Goal: Task Accomplishment & Management: Use online tool/utility

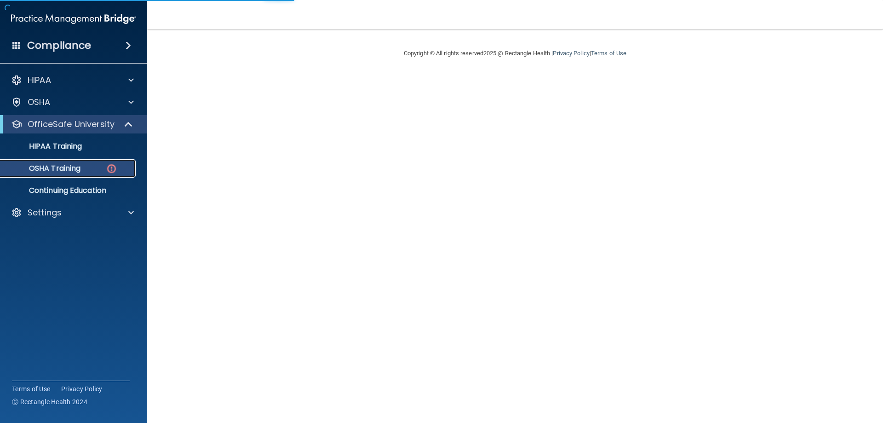
click at [64, 168] on p "OSHA Training" at bounding box center [43, 168] width 75 height 9
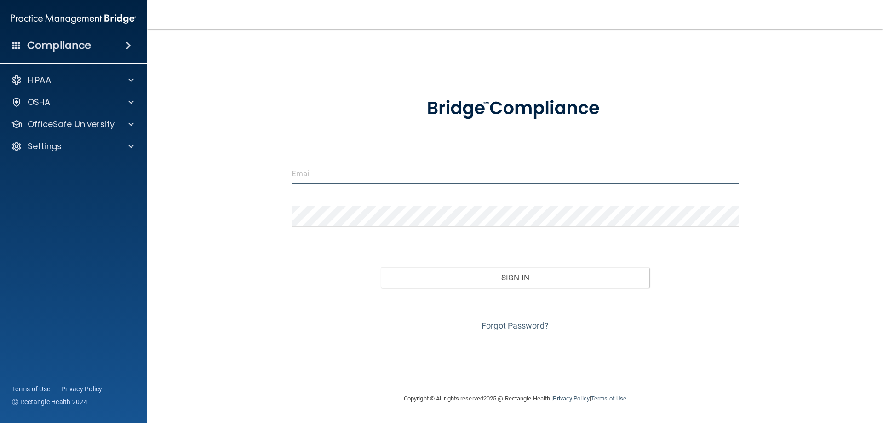
click at [417, 178] on input "email" at bounding box center [516, 173] width 448 height 21
drag, startPoint x: 333, startPoint y: 186, endPoint x: 337, endPoint y: 181, distance: 6.3
click at [334, 184] on div at bounding box center [515, 177] width 461 height 28
click at [339, 176] on input "email" at bounding box center [516, 173] width 448 height 21
type input "[EMAIL_ADDRESS][DOMAIN_NAME]"
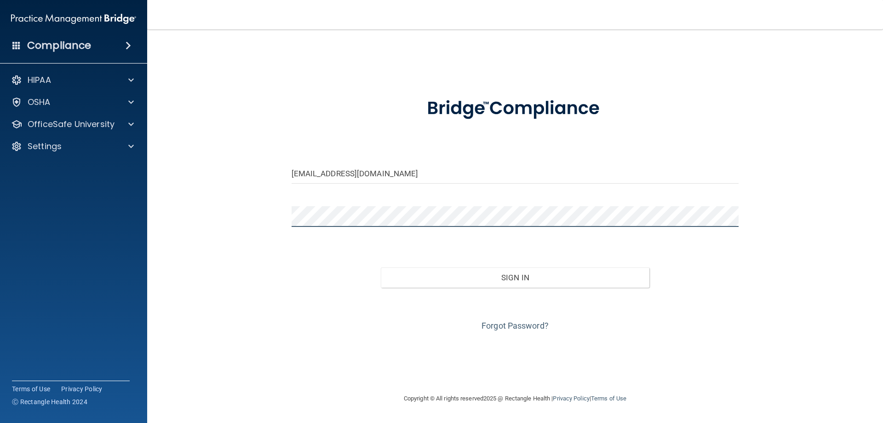
click at [381, 267] on button "Sign In" at bounding box center [515, 277] width 269 height 20
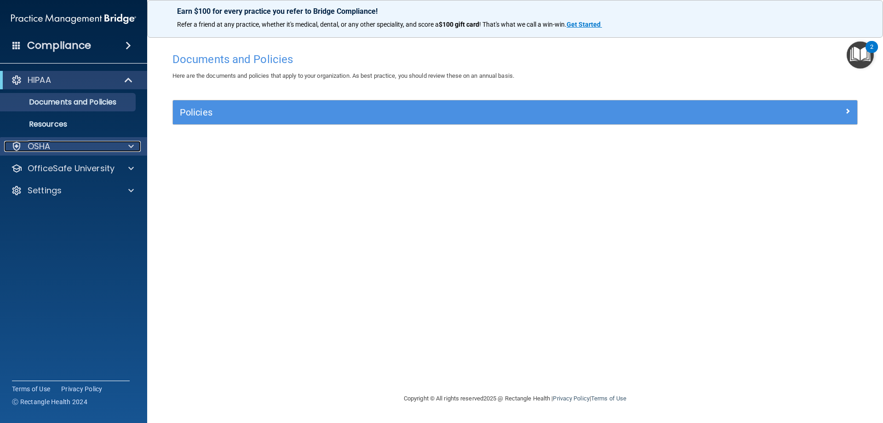
click at [111, 143] on div "OSHA" at bounding box center [61, 146] width 114 height 11
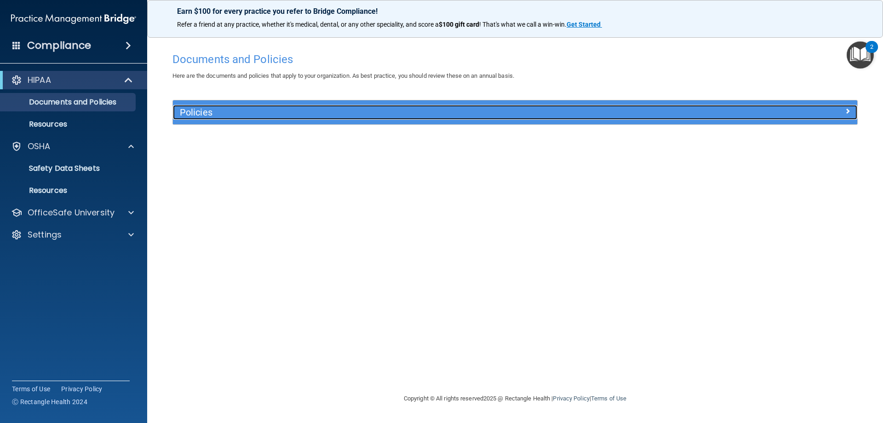
click at [257, 116] on h5 "Policies" at bounding box center [430, 112] width 500 height 10
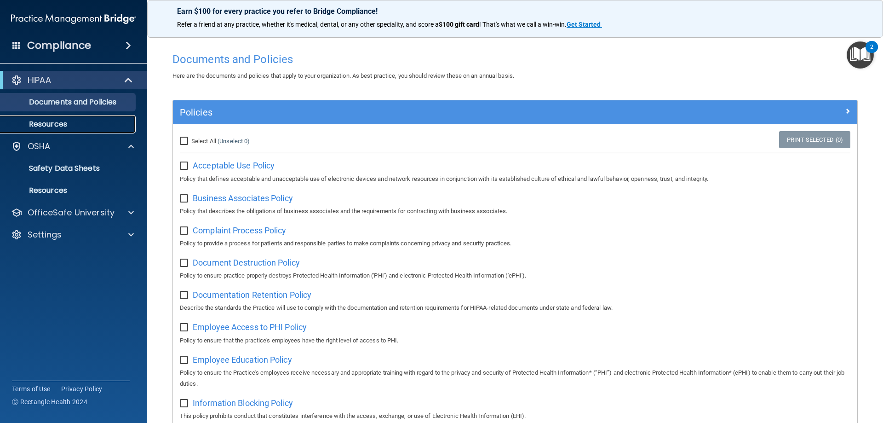
click at [47, 132] on link "Resources" at bounding box center [63, 124] width 145 height 18
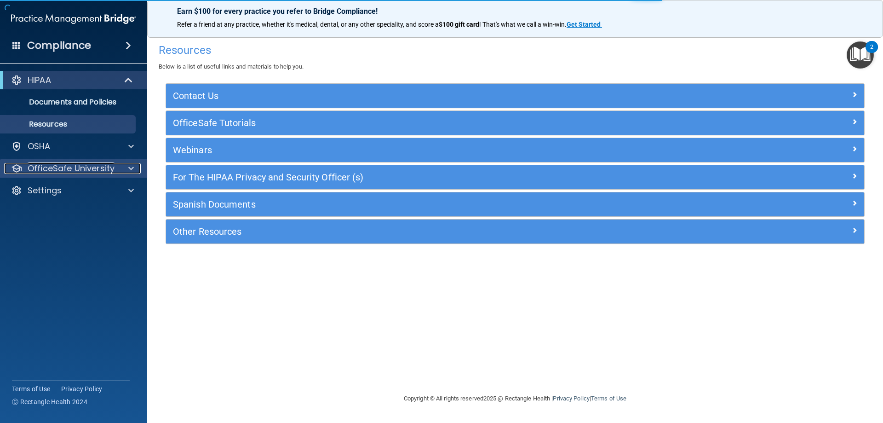
click at [58, 167] on p "OfficeSafe University" at bounding box center [71, 168] width 87 height 11
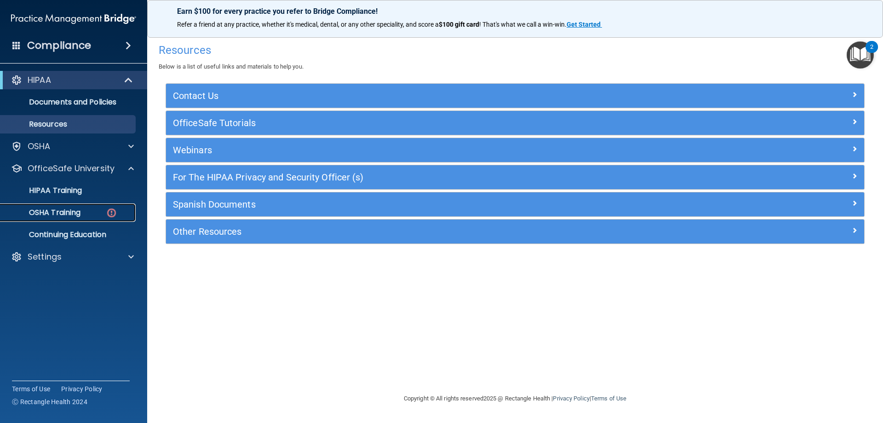
click at [77, 213] on p "OSHA Training" at bounding box center [43, 212] width 75 height 9
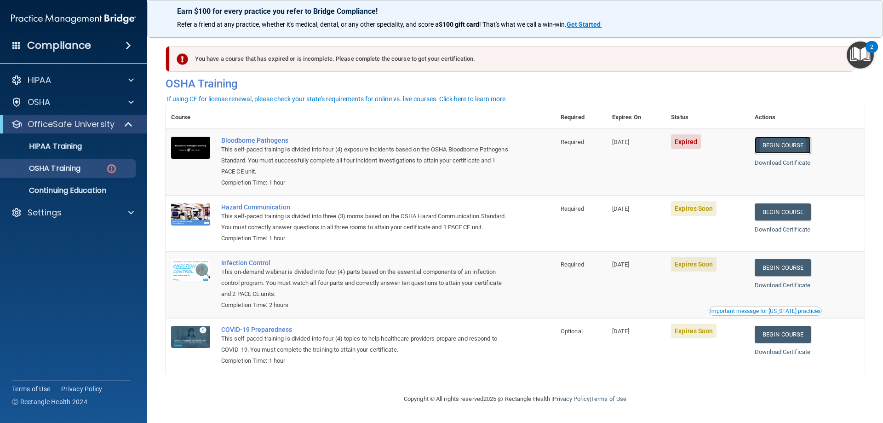
click at [797, 147] on link "Begin Course" at bounding box center [783, 145] width 56 height 17
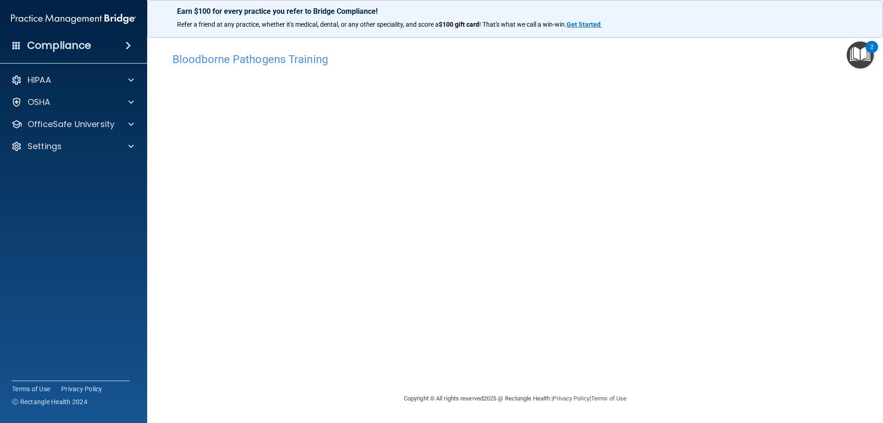
click at [308, 394] on footer "Copyright © All rights reserved 2025 @ Rectangle Health | Privacy Policy | Term…" at bounding box center [515, 399] width 699 height 30
